Goal: Task Accomplishment & Management: Manage account settings

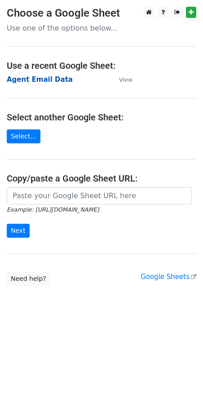
click at [34, 80] on strong "Agent Email Data" at bounding box center [40, 79] width 66 height 8
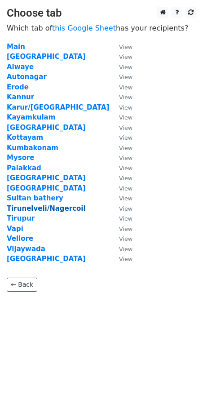
click at [30, 207] on strong "Tirunelveli/Nagercoil" at bounding box center [46, 208] width 79 height 8
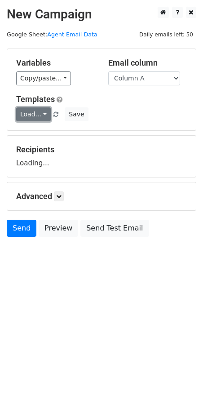
click at [31, 115] on link "Load..." at bounding box center [33, 114] width 35 height 14
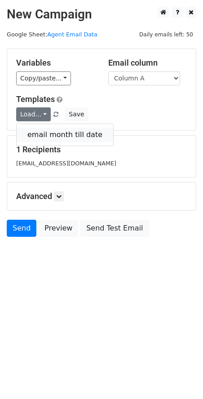
click at [44, 134] on link "email month till date" at bounding box center [65, 135] width 97 height 14
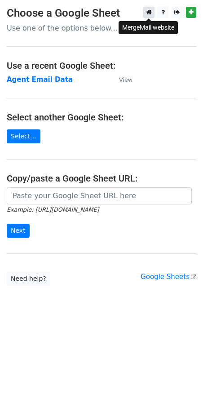
click at [150, 13] on icon at bounding box center [149, 12] width 6 height 6
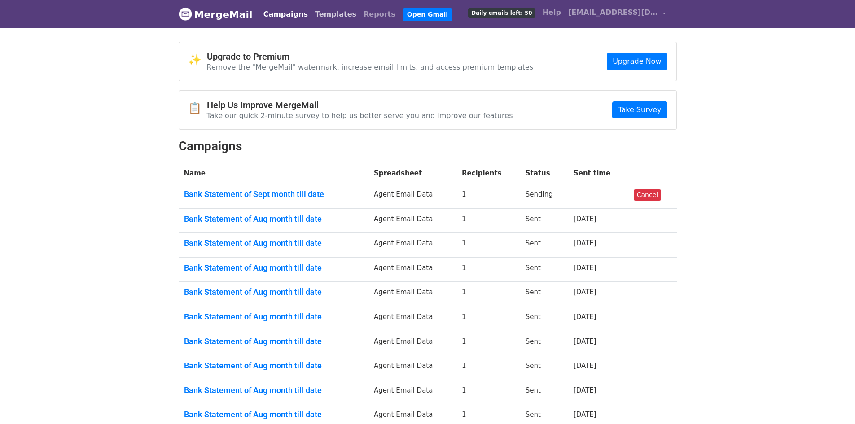
click at [313, 15] on link "Templates" at bounding box center [336, 14] width 48 height 18
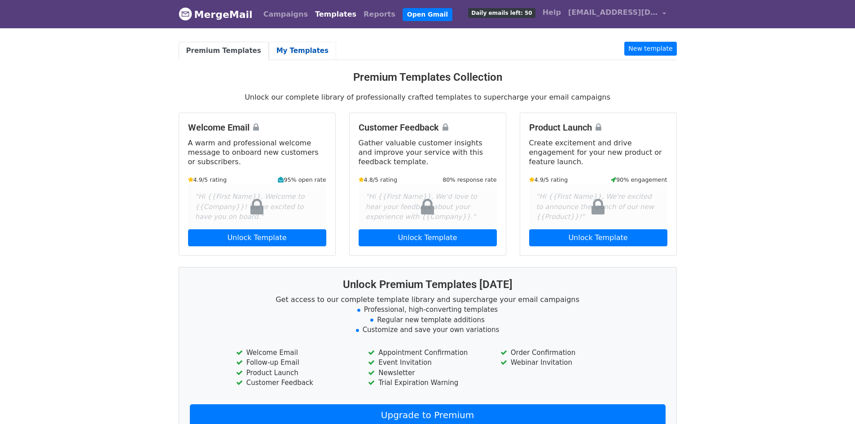
click at [269, 45] on link "My Templates" at bounding box center [302, 51] width 67 height 18
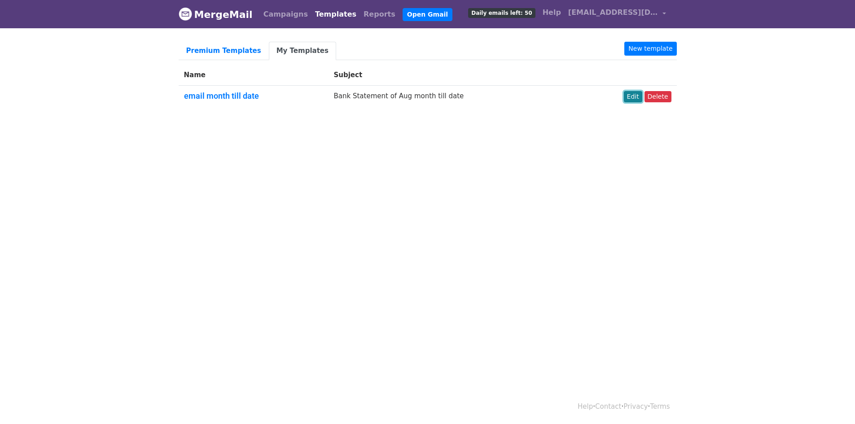
click at [642, 97] on link "Edit" at bounding box center [633, 96] width 18 height 11
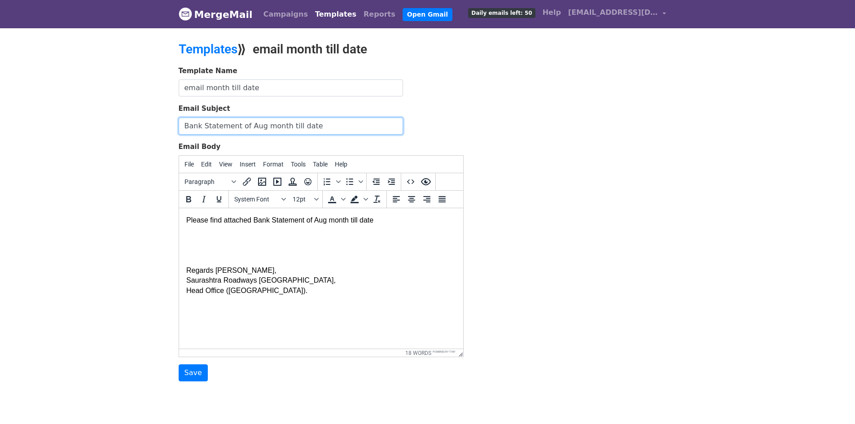
click at [256, 127] on input "Bank Statement of Aug month till date" at bounding box center [291, 126] width 225 height 17
type input "Bank Statement of Sept month till date"
click at [323, 218] on body "Please find attached Bank Statement of Aug month till date Regards Sufiyan, Sau…" at bounding box center [321, 256] width 270 height 80
click at [192, 369] on input "Save" at bounding box center [193, 373] width 29 height 17
